Goal: Information Seeking & Learning: Find contact information

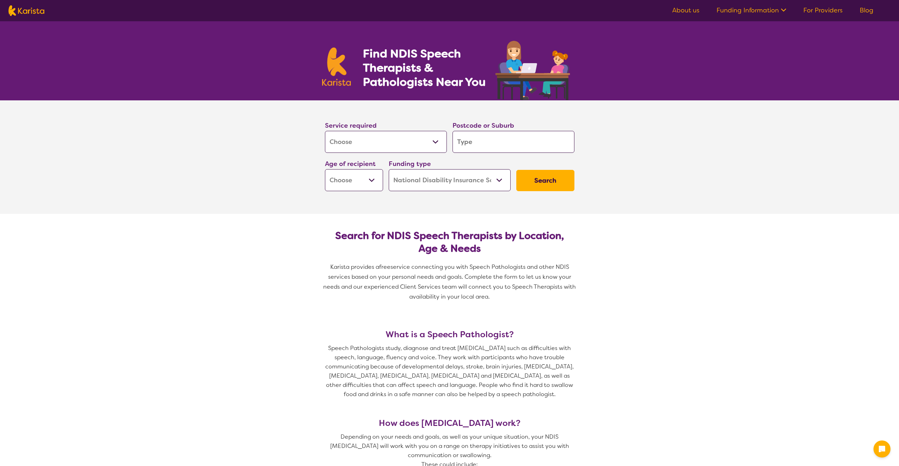
select select "[MEDICAL_DATA]"
select select "NDIS"
select select "[MEDICAL_DATA]"
select select "NDIS"
type input "3"
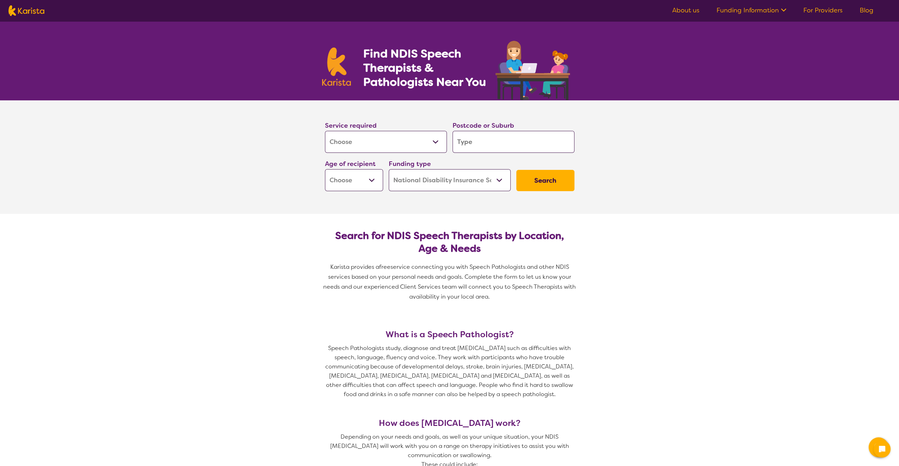
type input "3"
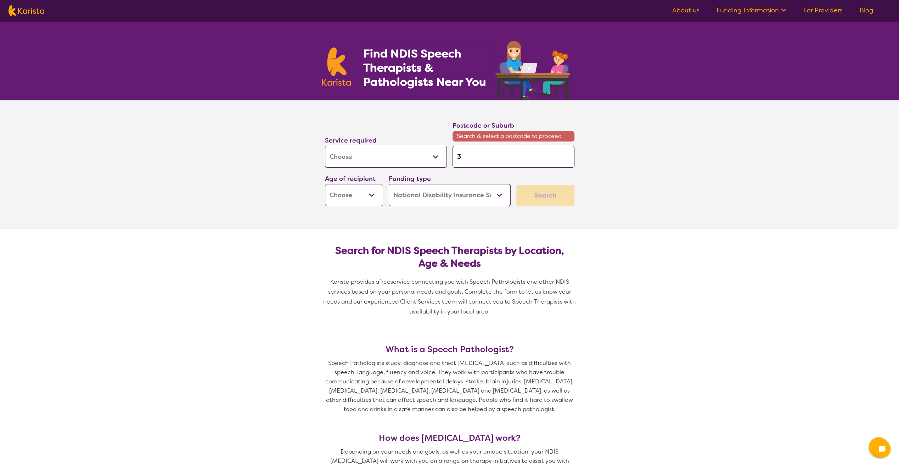
type input "30"
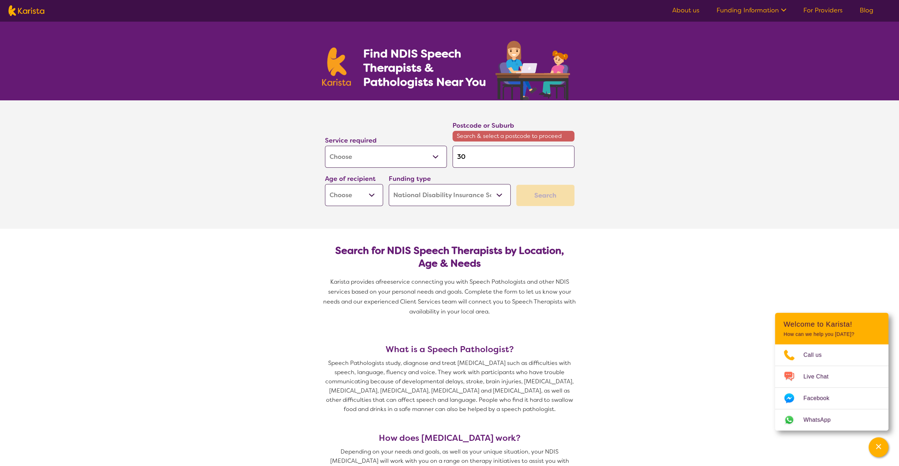
type input "302"
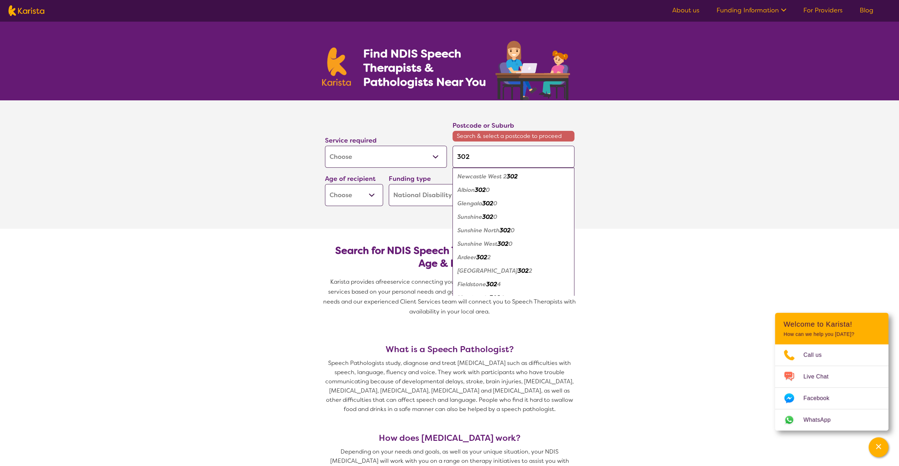
type input "30"
type input "3"
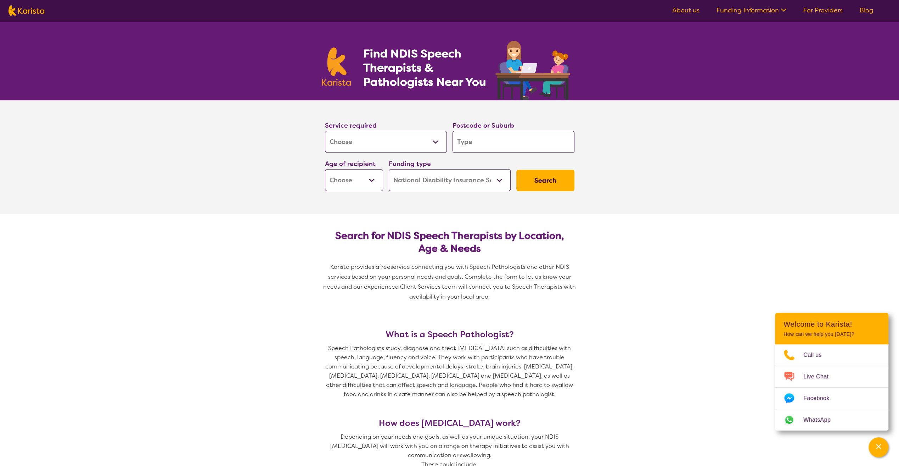
type input "b"
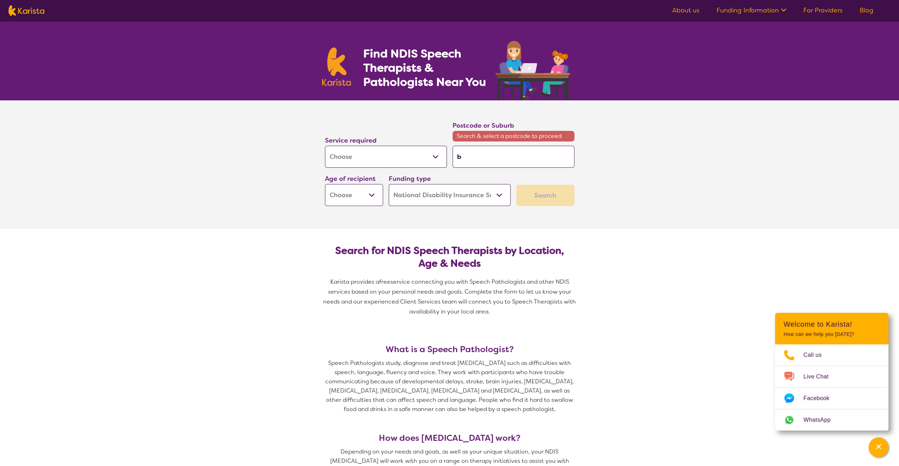
type input "br"
type input "b"
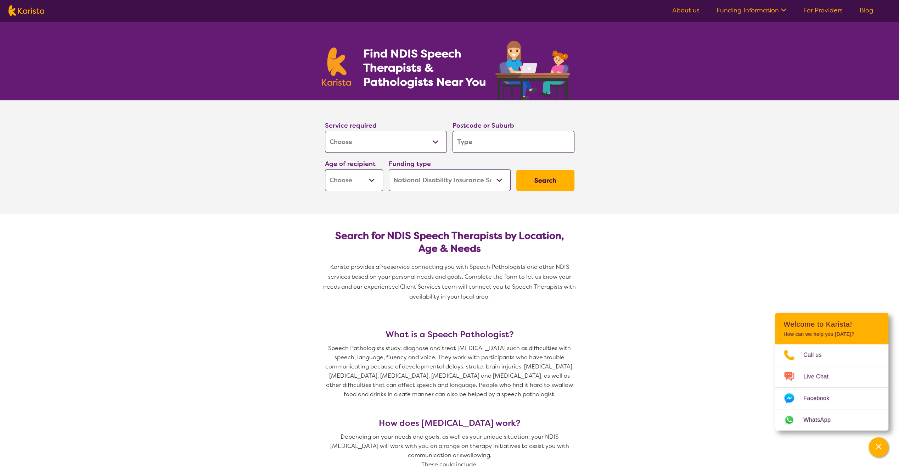
type input "c"
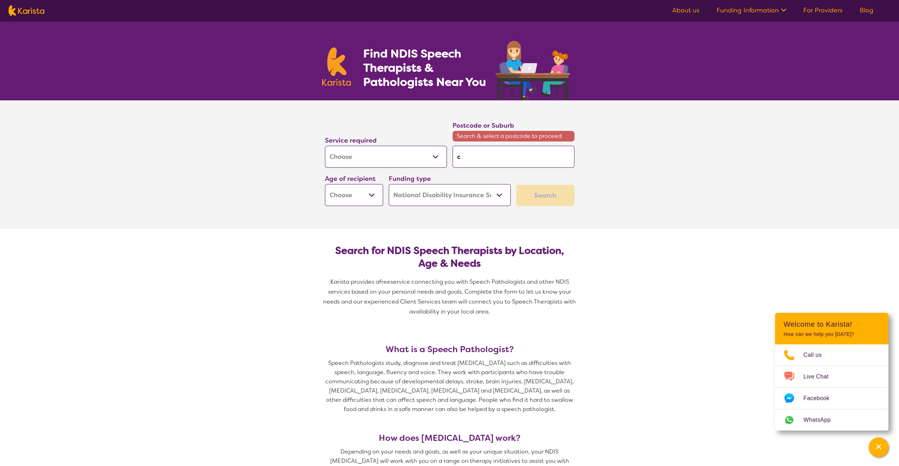
type input "cr"
type input "cra"
type input "crai"
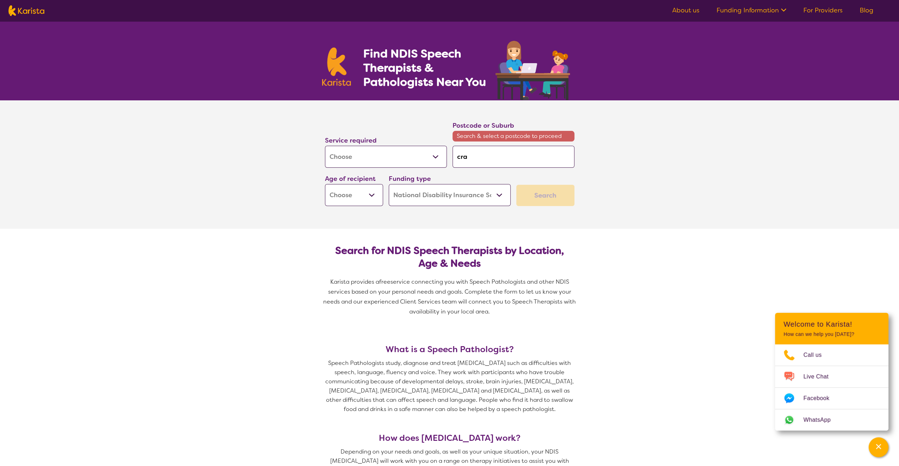
type input "crai"
type input "[PERSON_NAME]"
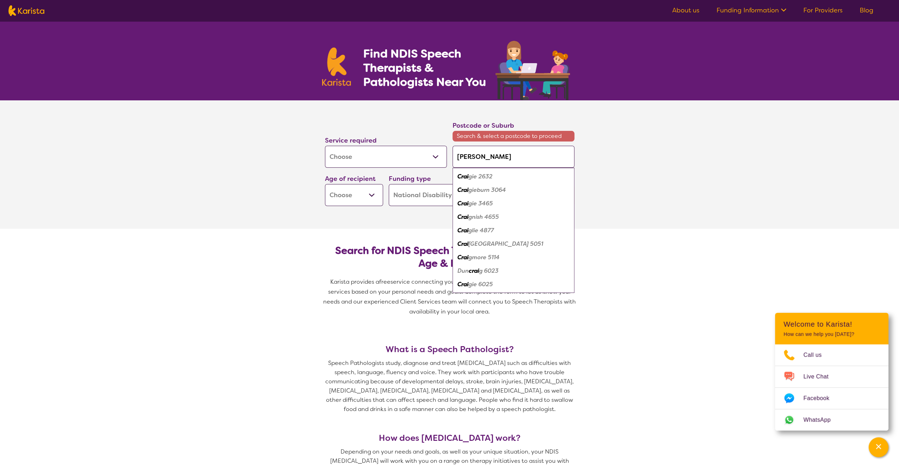
type input "craigi"
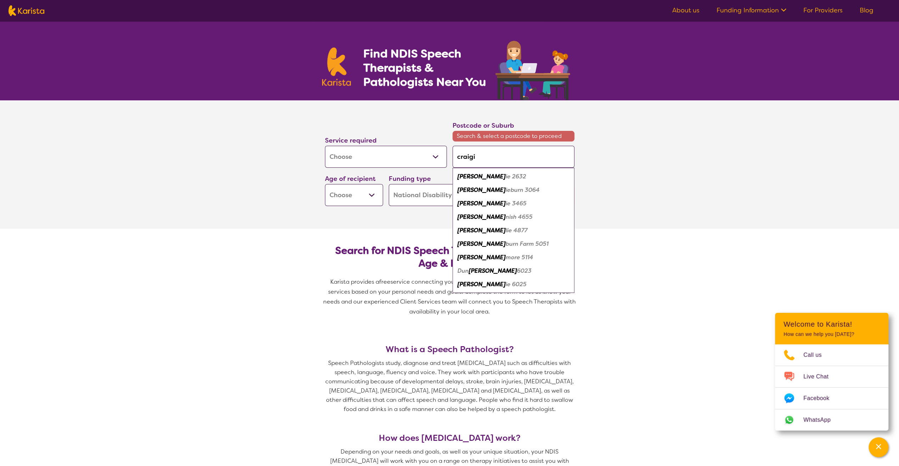
type input "craigie"
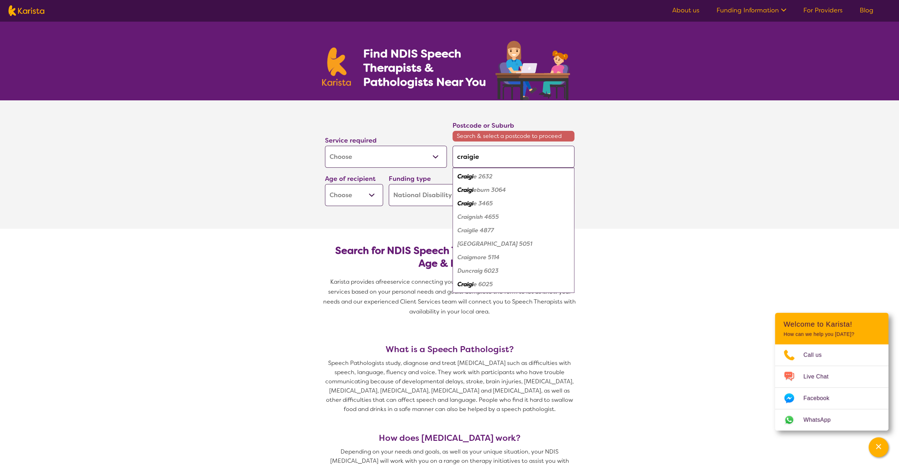
type input "craigieb"
type input "craigiebu"
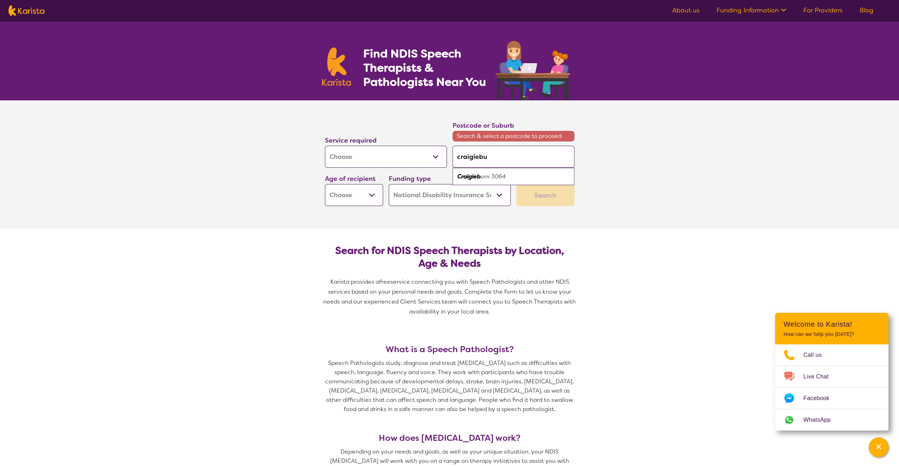
type input "craigiebur"
type input "craigieburm"
type input "craigiebur"
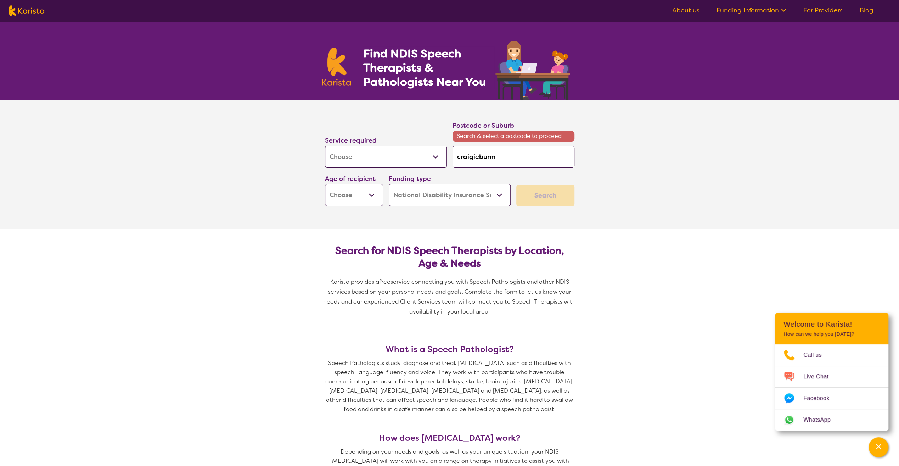
type input "craigiebur"
type input "craigieburn"
click at [524, 172] on div "Craigieburn 3064" at bounding box center [513, 176] width 115 height 13
type input "3064"
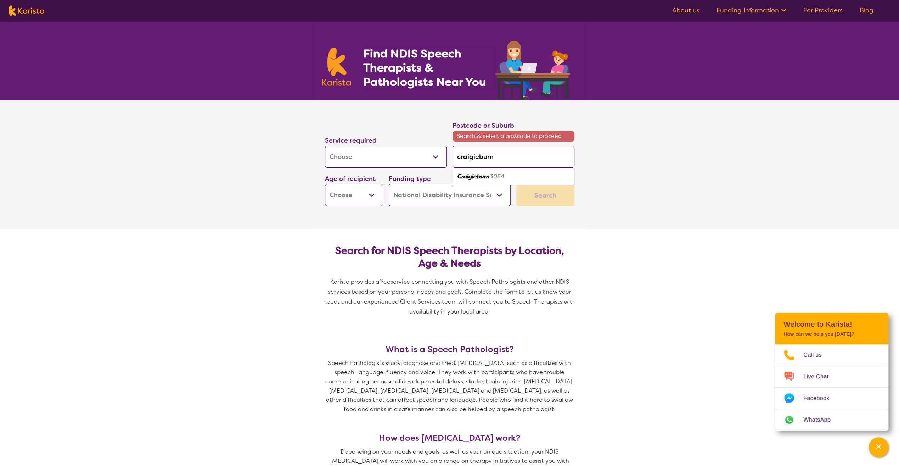
type input "3064"
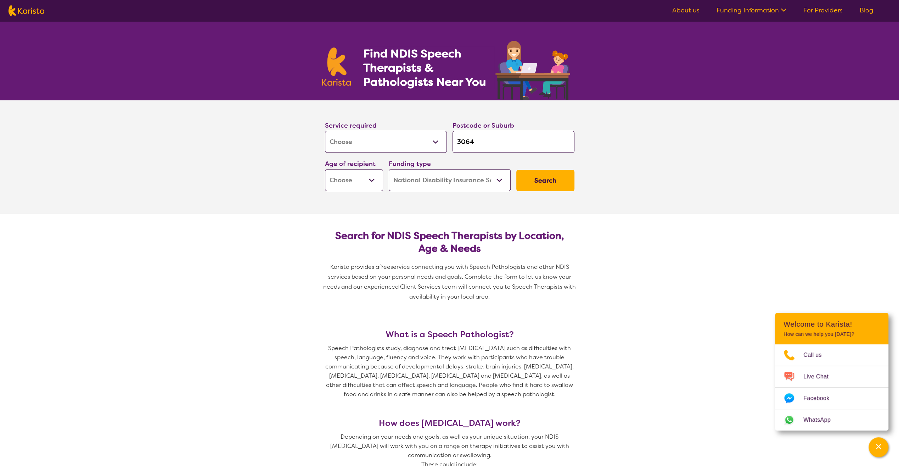
click at [363, 180] on select "Early Childhood - 0 to 9 Child - 10 to 11 Adolescent - 12 to 17 Adult - 18 to 6…" at bounding box center [354, 180] width 58 height 22
select select "EC"
click at [325, 169] on select "Early Childhood - 0 to 9 Child - 10 to 11 Adolescent - 12 to 17 Adult - 18 to 6…" at bounding box center [354, 180] width 58 height 22
select select "EC"
click at [544, 179] on button "Search" at bounding box center [545, 180] width 58 height 21
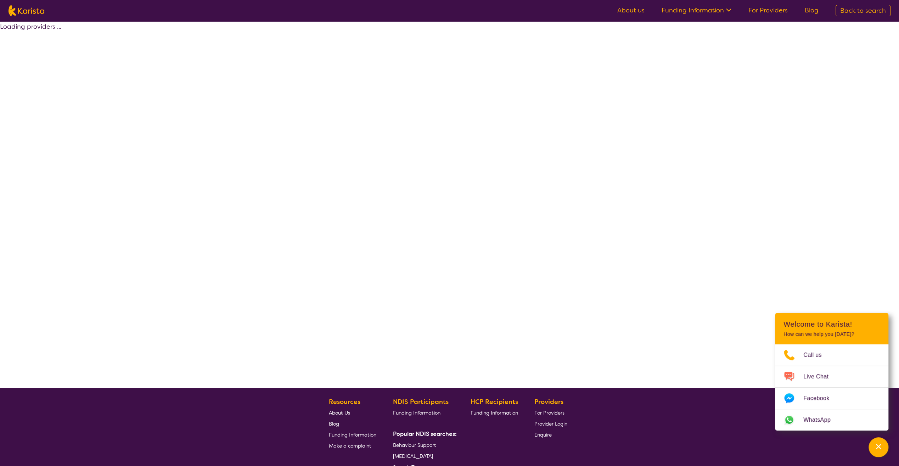
select select "by_score"
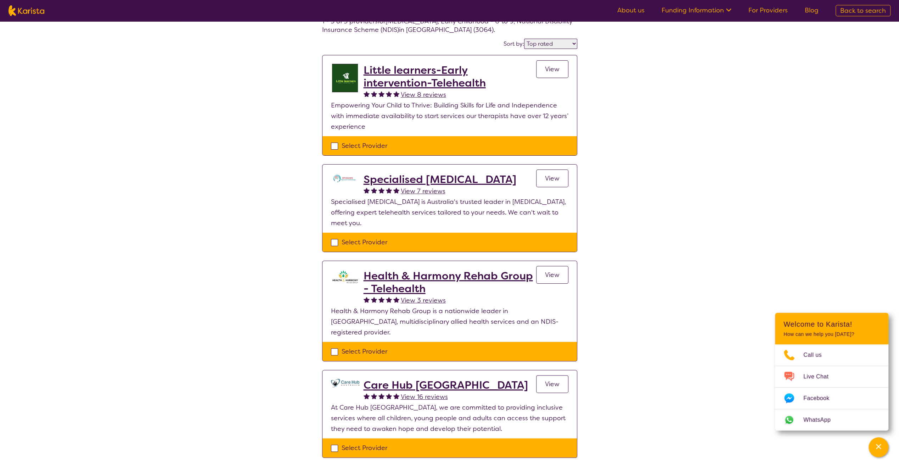
scroll to position [71, 0]
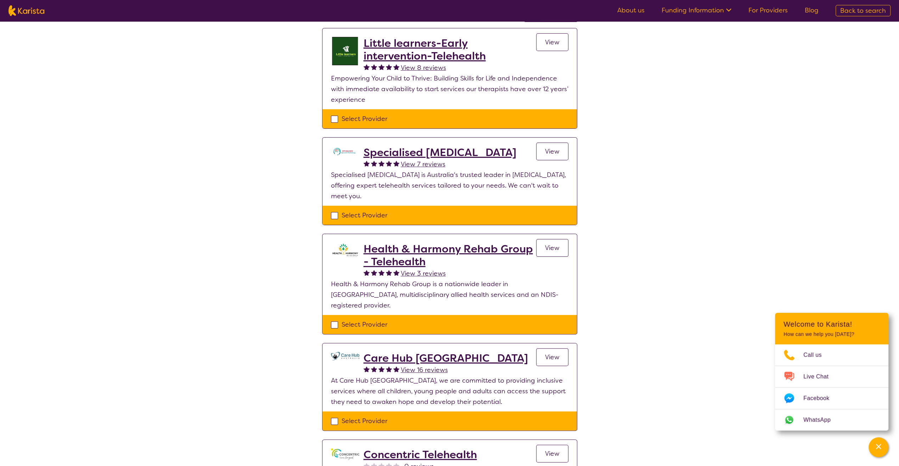
click at [549, 149] on span "View" at bounding box center [552, 151] width 15 height 9
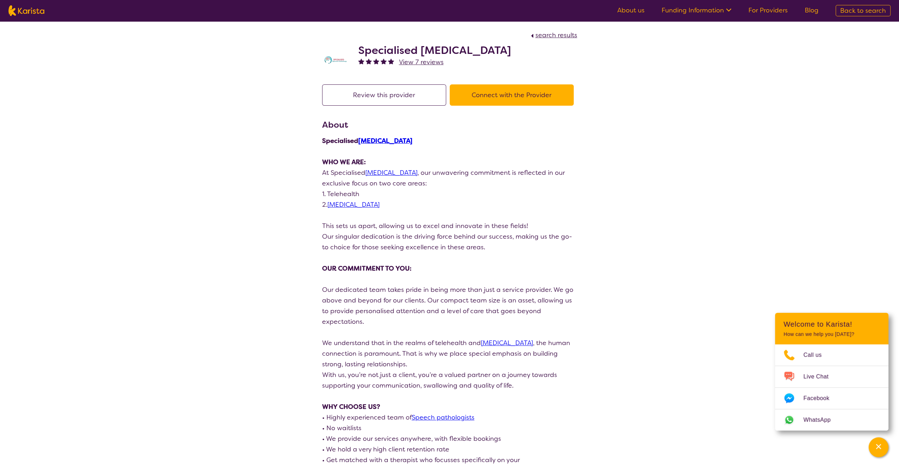
click at [545, 35] on span "search results" at bounding box center [557, 35] width 42 height 9
select select "by_score"
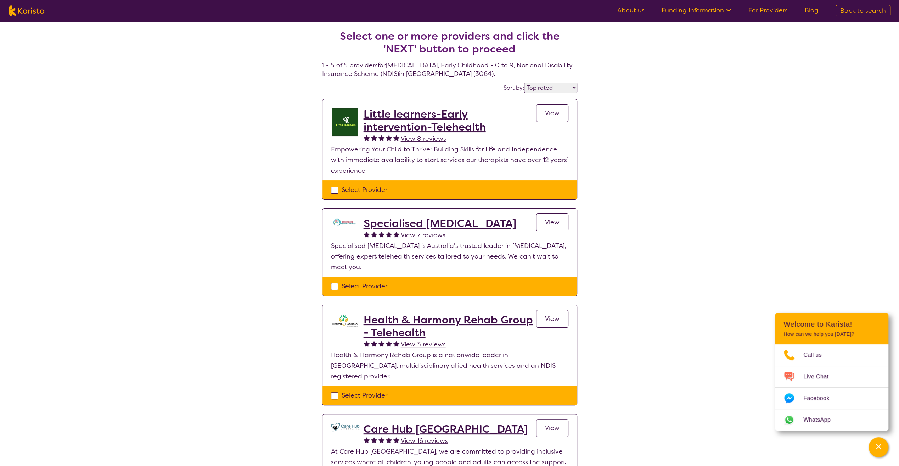
click at [336, 284] on div "Select Provider" at bounding box center [449, 286] width 237 height 11
checkbox input "true"
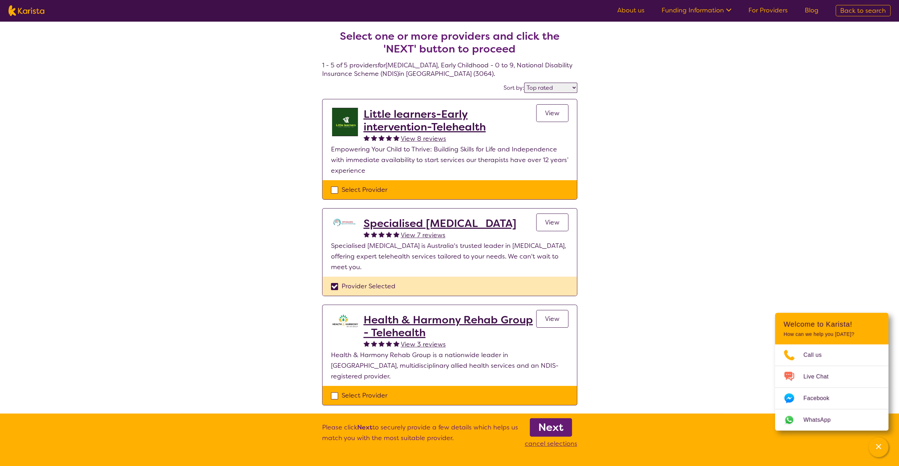
click at [476, 219] on h2 "Specialised [MEDICAL_DATA]" at bounding box center [440, 223] width 153 height 13
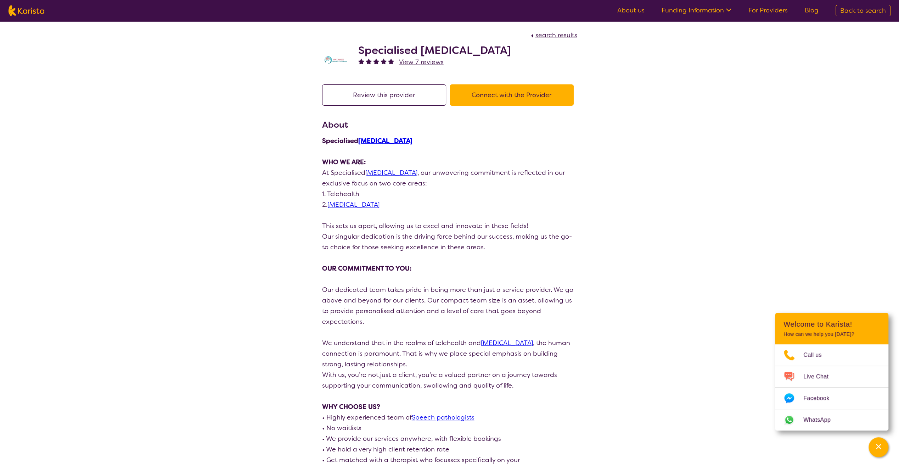
click at [387, 139] on link "[MEDICAL_DATA]" at bounding box center [385, 140] width 54 height 9
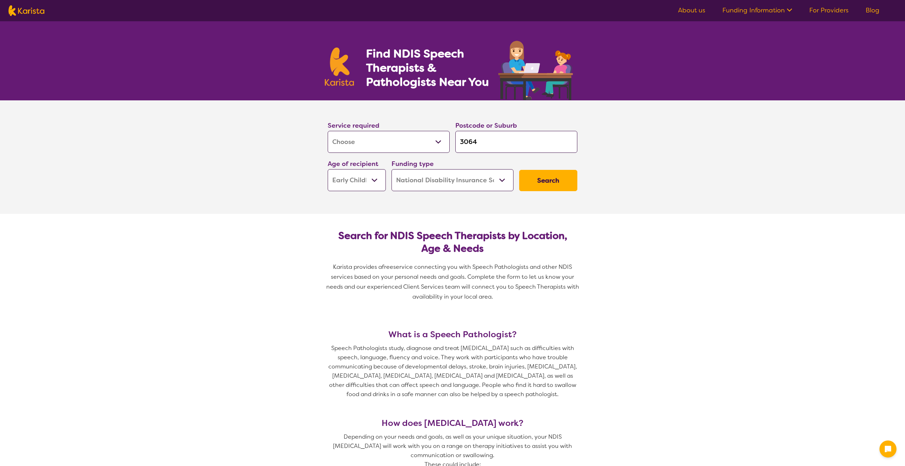
select select "[MEDICAL_DATA]"
select select "EC"
select select "NDIS"
select select "[MEDICAL_DATA]"
select select "EC"
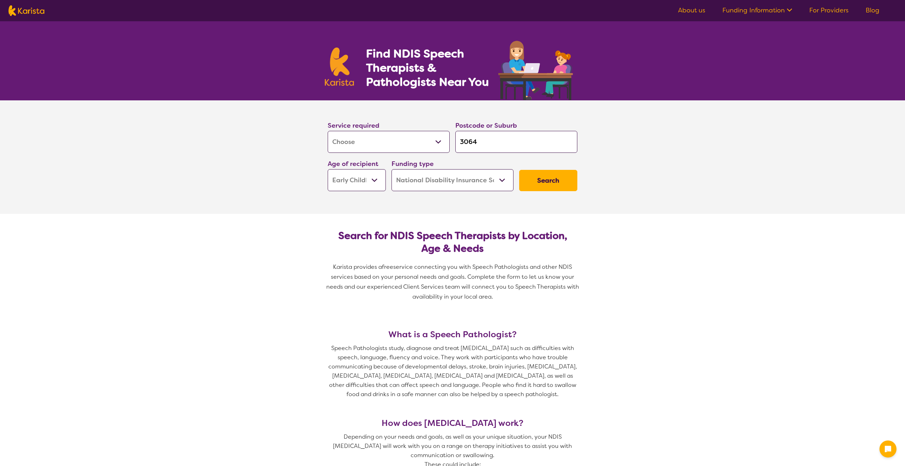
select select "NDIS"
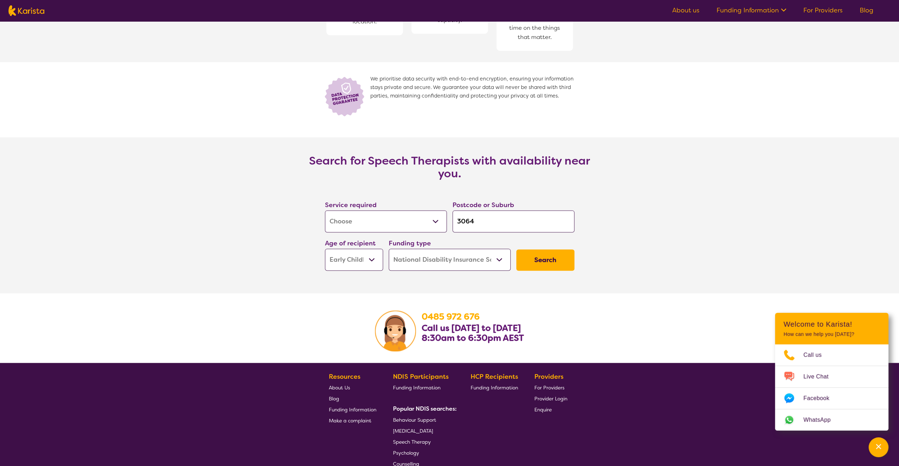
scroll to position [851, 0]
